Goal: Information Seeking & Learning: Learn about a topic

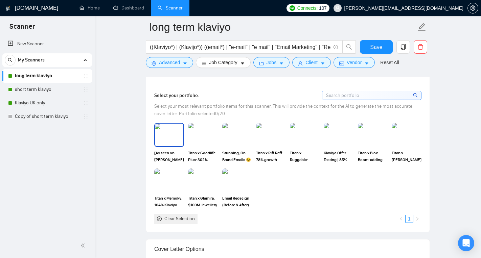
scroll to position [716, 0]
click at [467, 240] on icon "Open Intercom Messenger" at bounding box center [466, 243] width 8 height 9
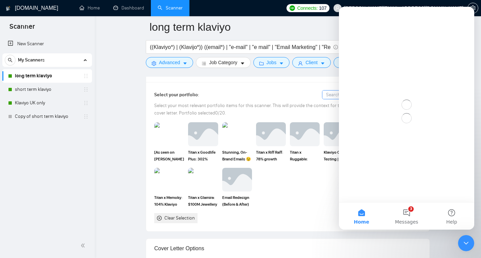
scroll to position [0, 0]
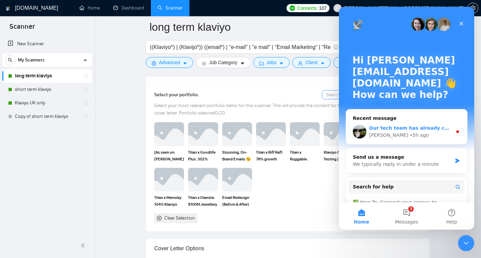
click at [405, 136] on div "[PERSON_NAME] • 5h ago" at bounding box center [410, 135] width 83 height 7
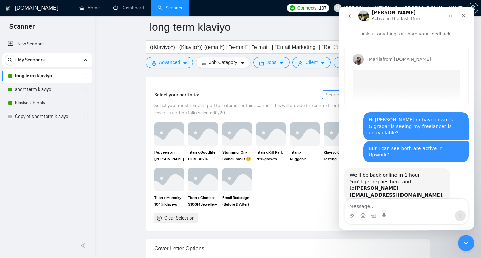
scroll to position [20, 0]
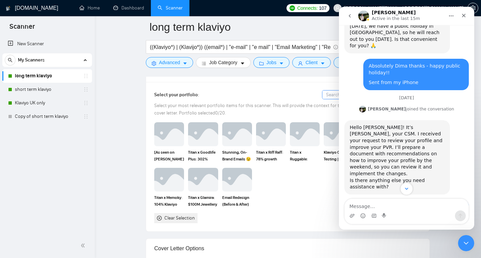
click at [412, 187] on button "Scroll to bottom" at bounding box center [406, 189] width 13 height 13
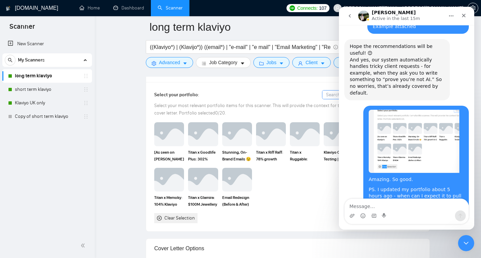
scroll to position [1746, 0]
click at [467, 15] on div "Close" at bounding box center [463, 15] width 12 height 12
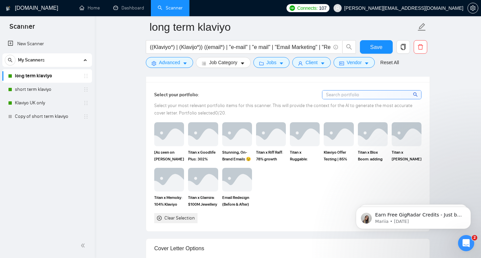
click at [361, 97] on input at bounding box center [371, 95] width 99 height 8
type input "case"
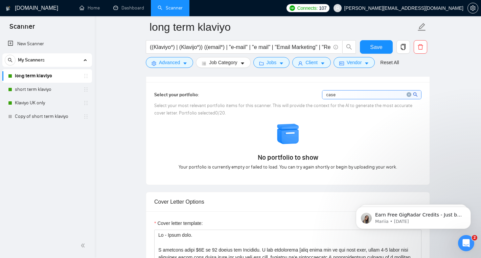
click at [359, 98] on input "case" at bounding box center [371, 95] width 99 height 8
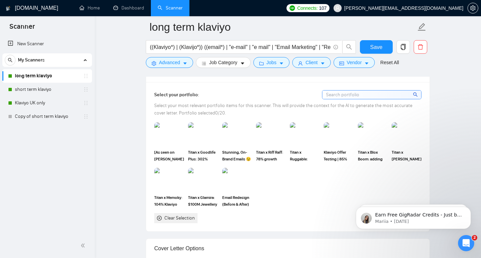
click at [44, 87] on link "short term klaviyo" at bounding box center [47, 90] width 64 height 14
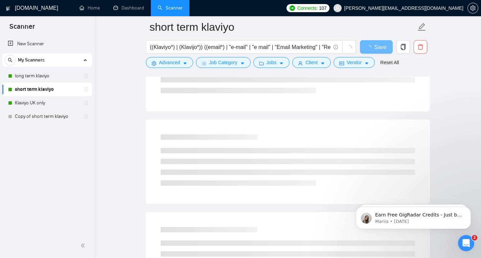
scroll to position [5, 0]
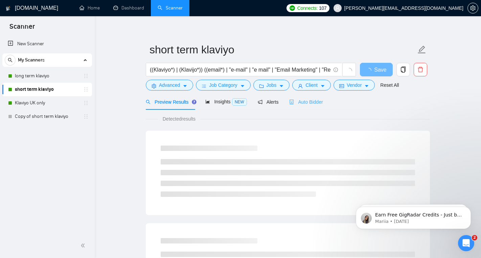
click at [305, 97] on div "Auto Bidder" at bounding box center [305, 102] width 33 height 16
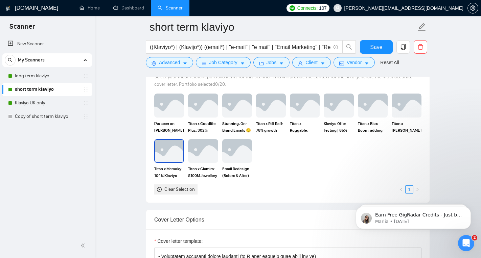
scroll to position [658, 0]
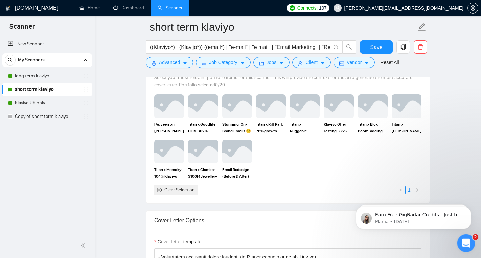
click at [463, 241] on icon "Open Intercom Messenger" at bounding box center [464, 242] width 11 height 11
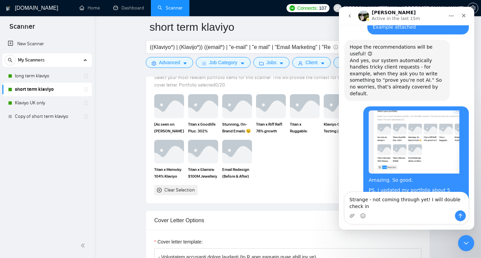
scroll to position [1753, 0]
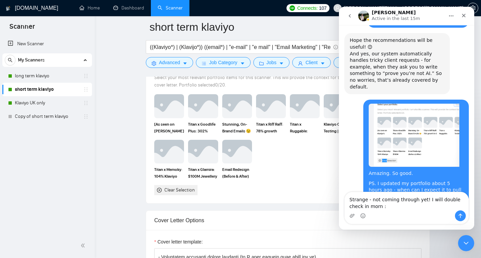
type textarea "Strange - not coming through yet! I will double check in morn :)"
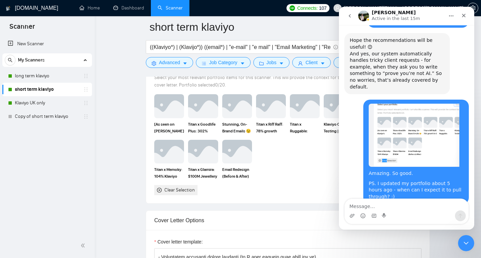
scroll to position [1772, 0]
